Goal: Complete application form

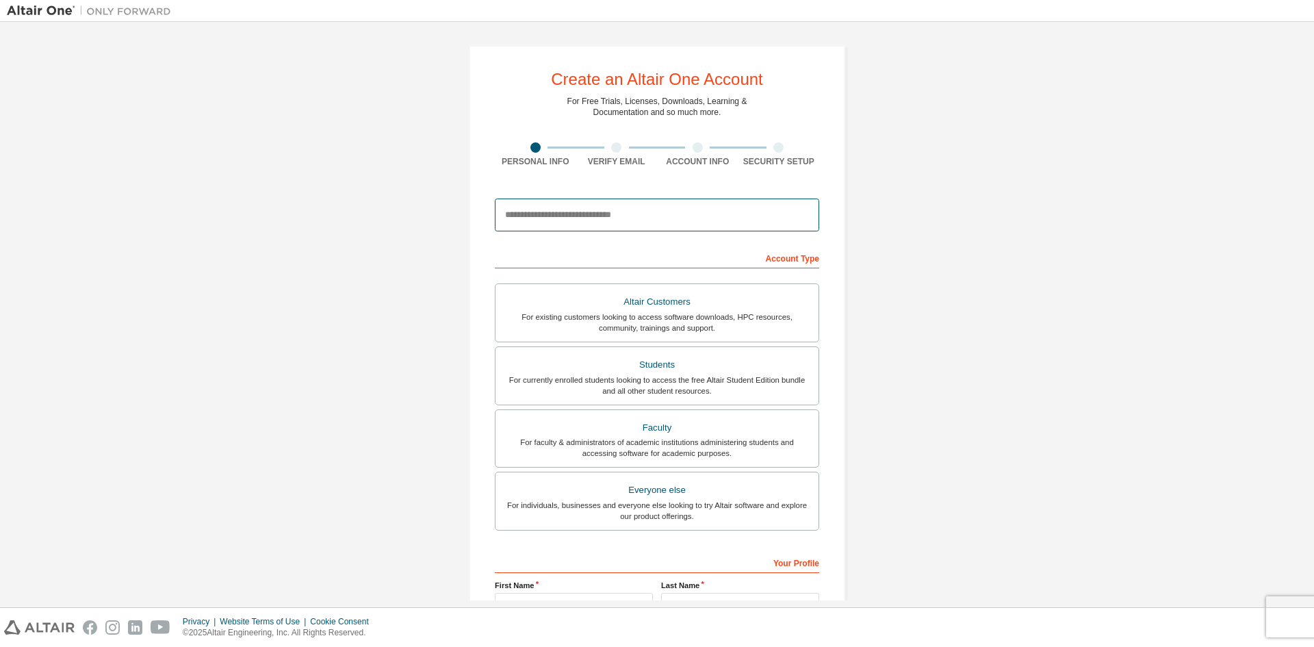
click at [537, 223] on input "email" at bounding box center [657, 214] width 324 height 33
